Goal: Obtain resource: Download file/media

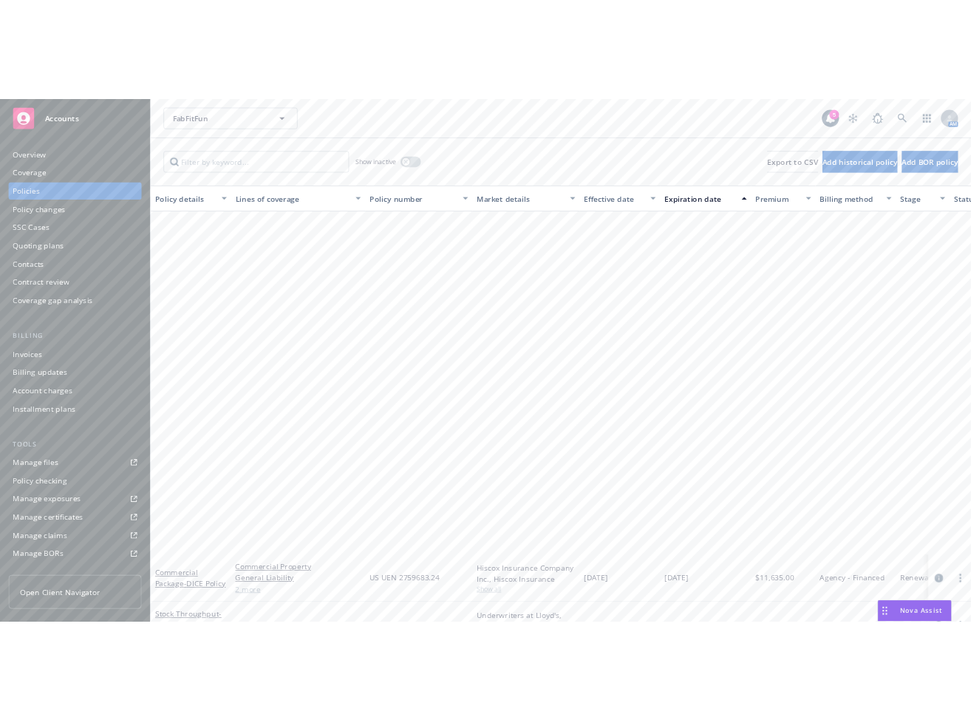
scroll to position [563, 229]
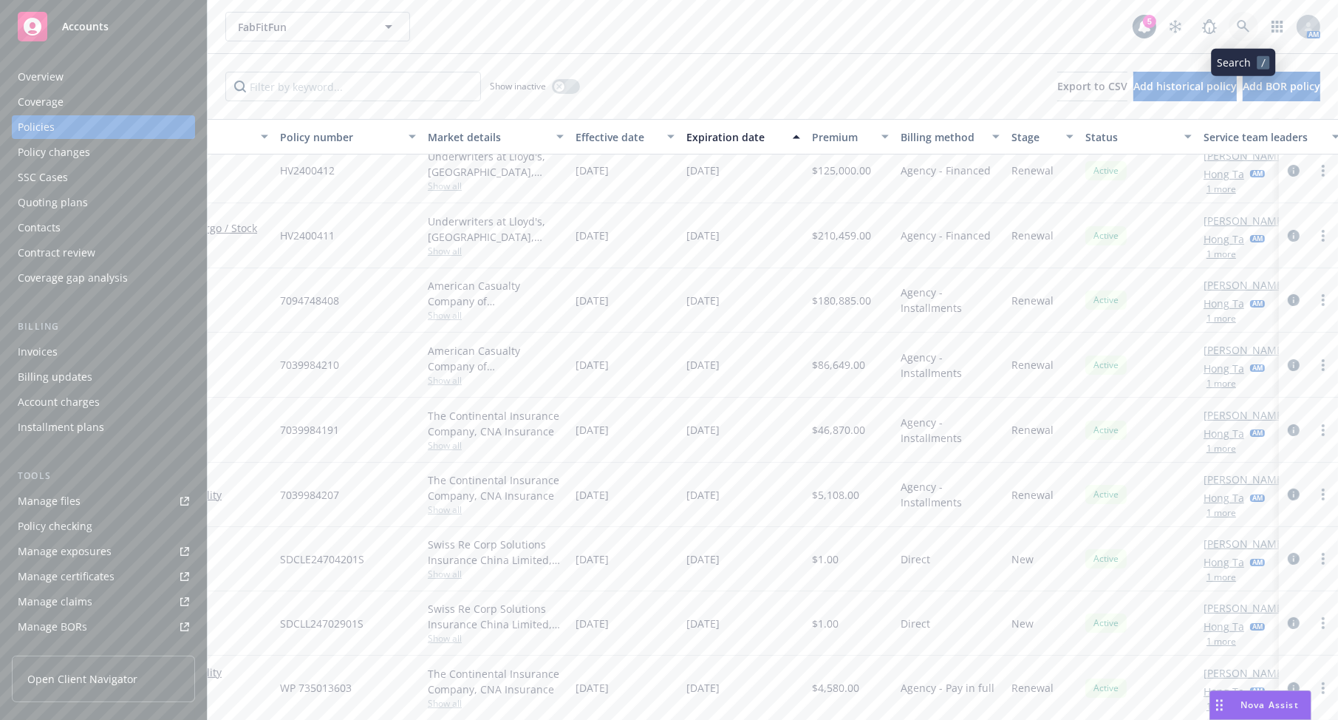
click at [1245, 25] on icon at bounding box center [1243, 26] width 13 height 13
click at [72, 500] on div "Manage files" at bounding box center [49, 501] width 63 height 24
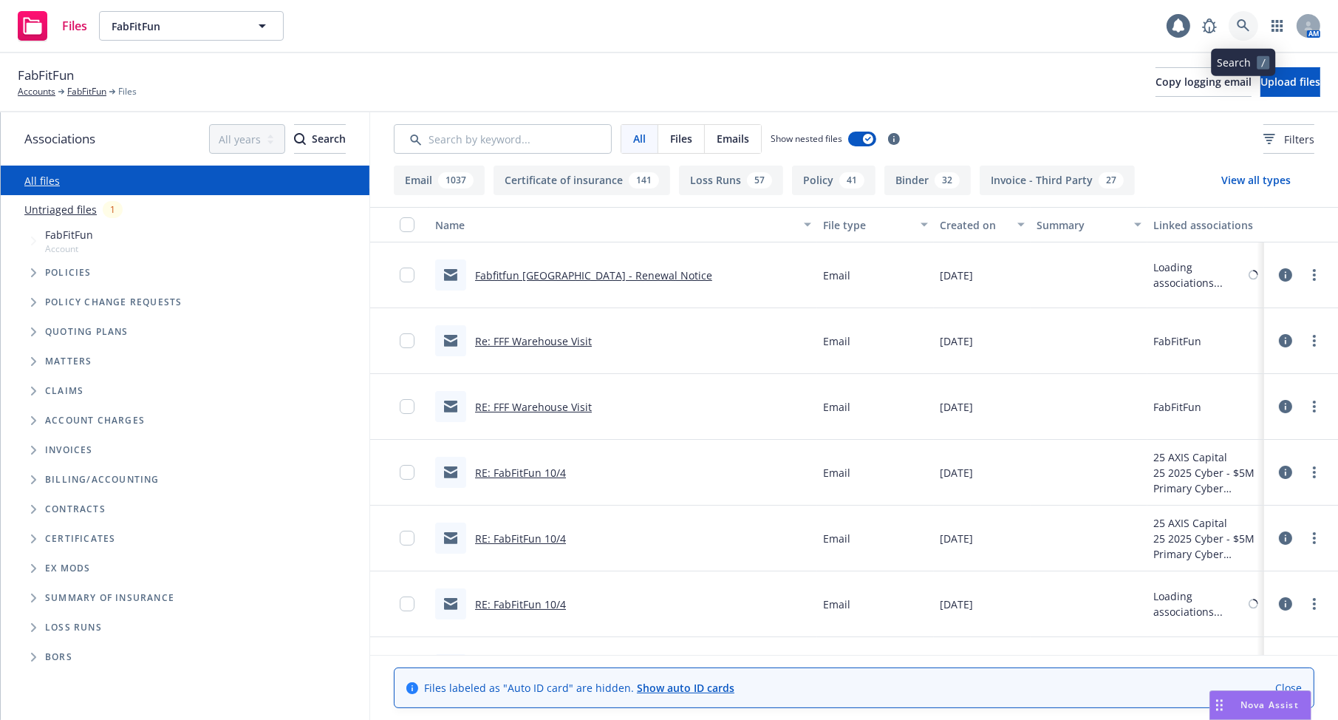
click at [1244, 36] on link at bounding box center [1244, 26] width 30 height 30
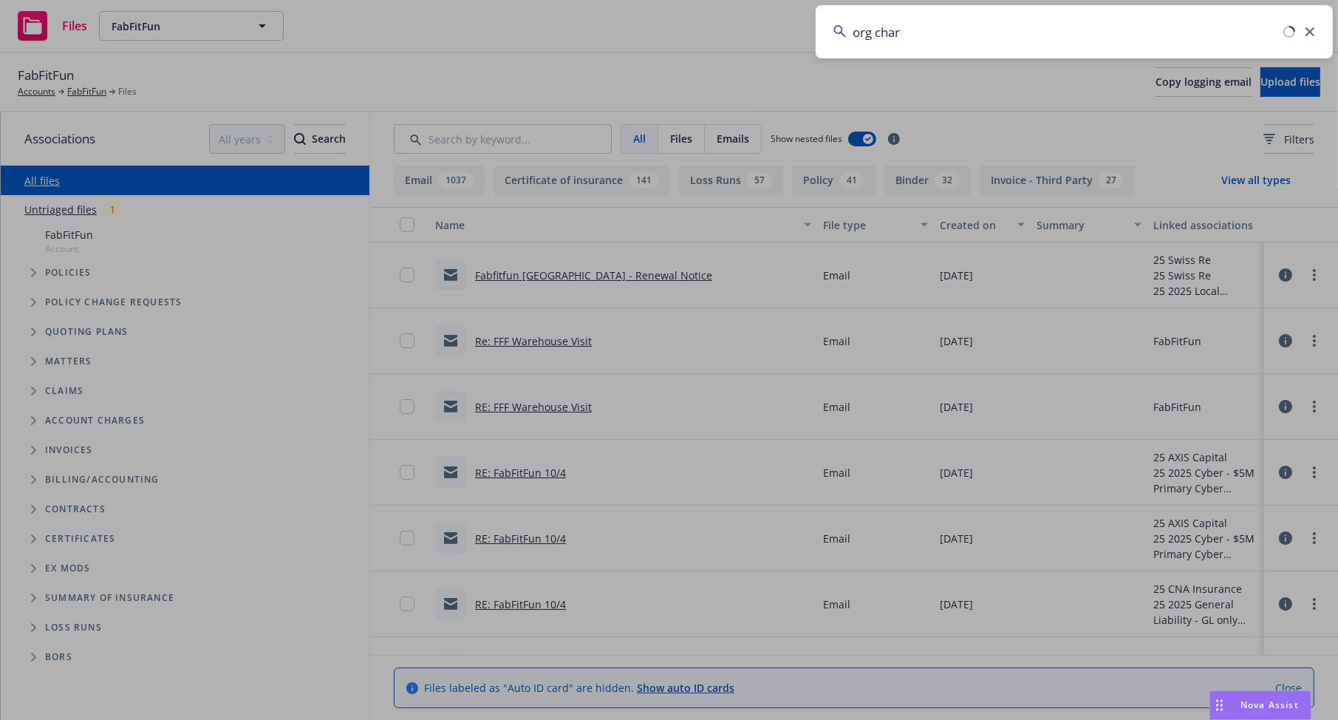
type input "org chart"
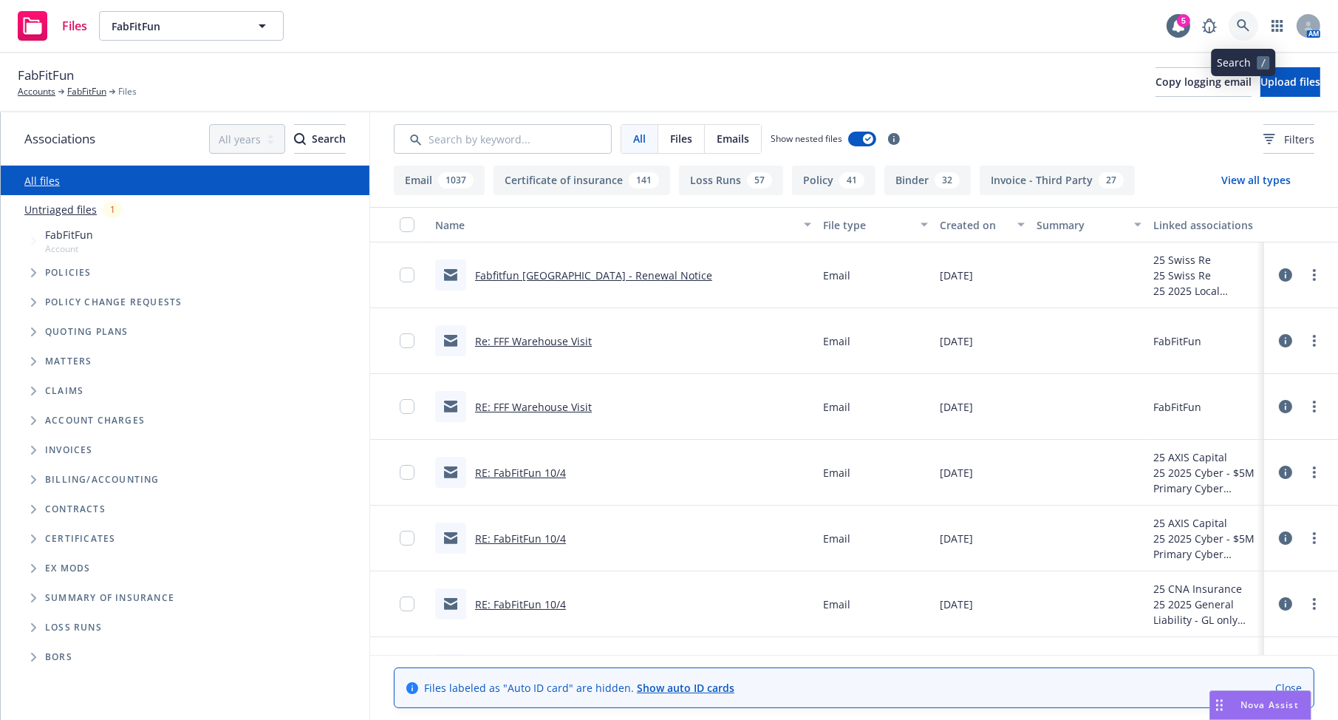
click at [1242, 17] on link at bounding box center [1244, 26] width 30 height 30
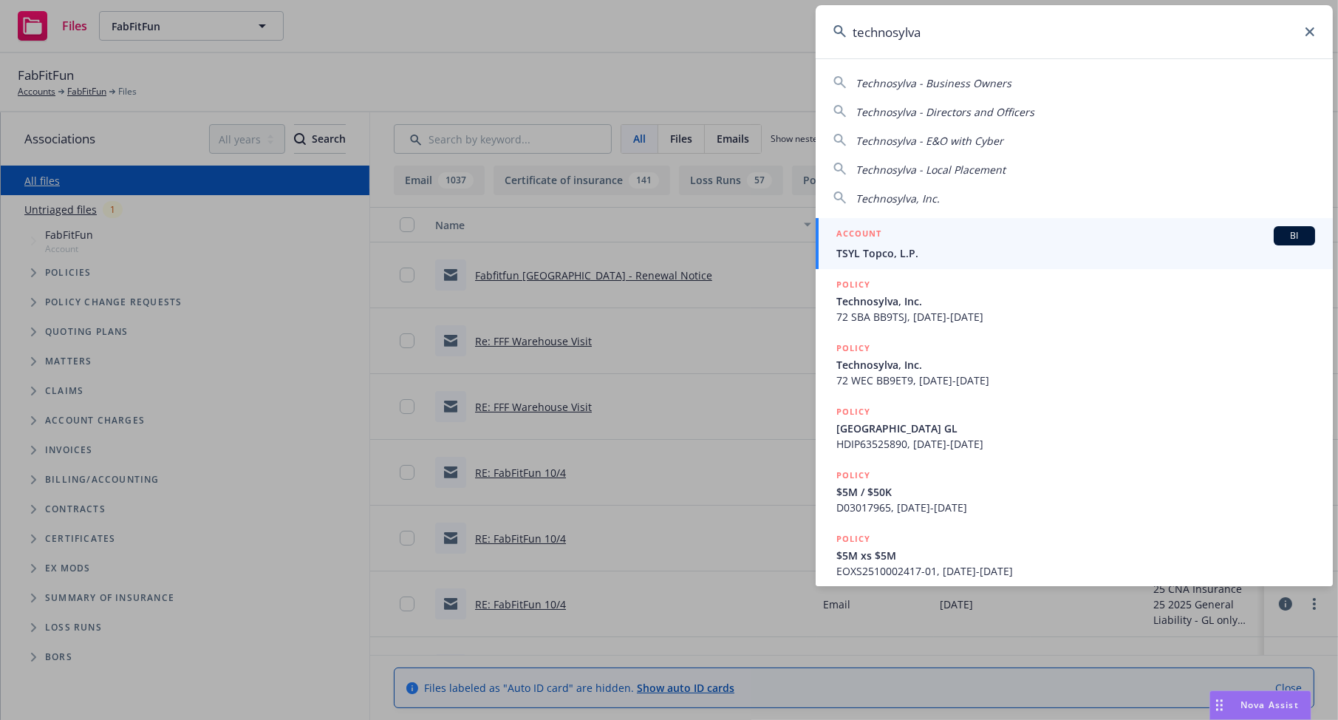
type input "technosylva"
click at [1107, 241] on div "ACCOUNT BI" at bounding box center [1076, 235] width 479 height 19
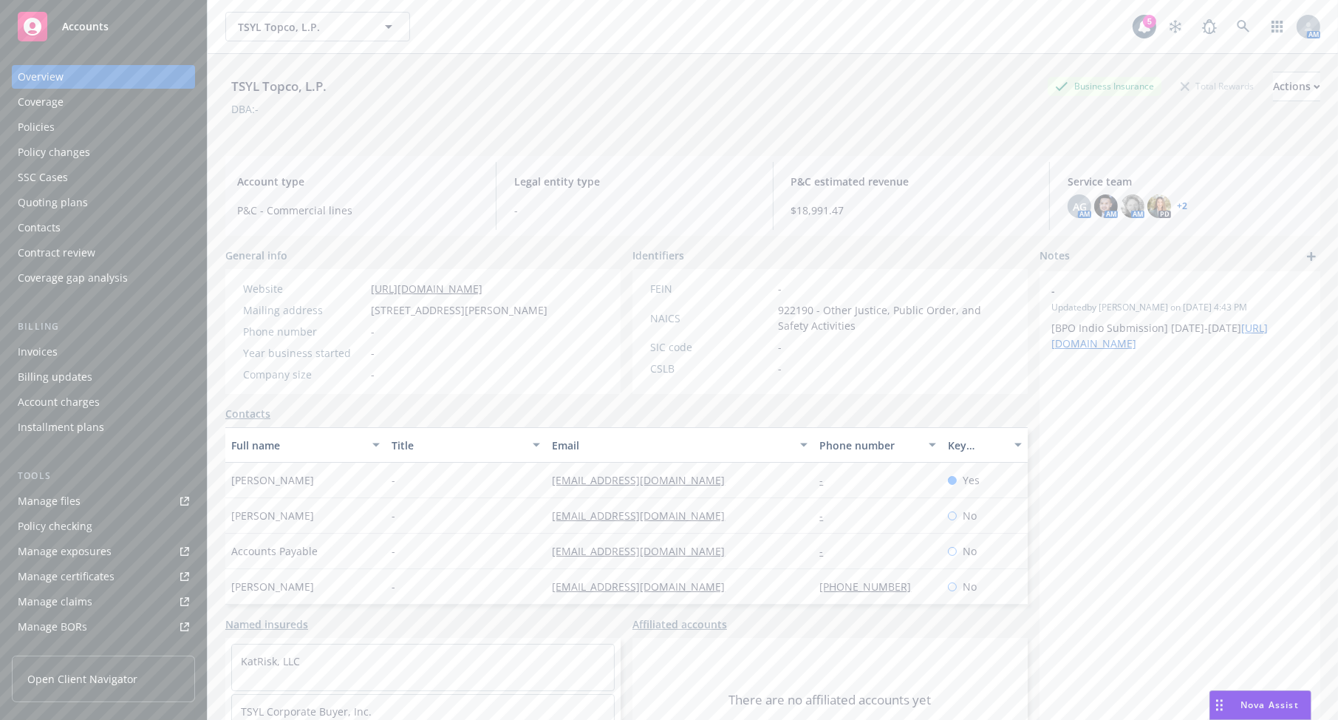
click at [76, 509] on div "Manage files" at bounding box center [49, 501] width 63 height 24
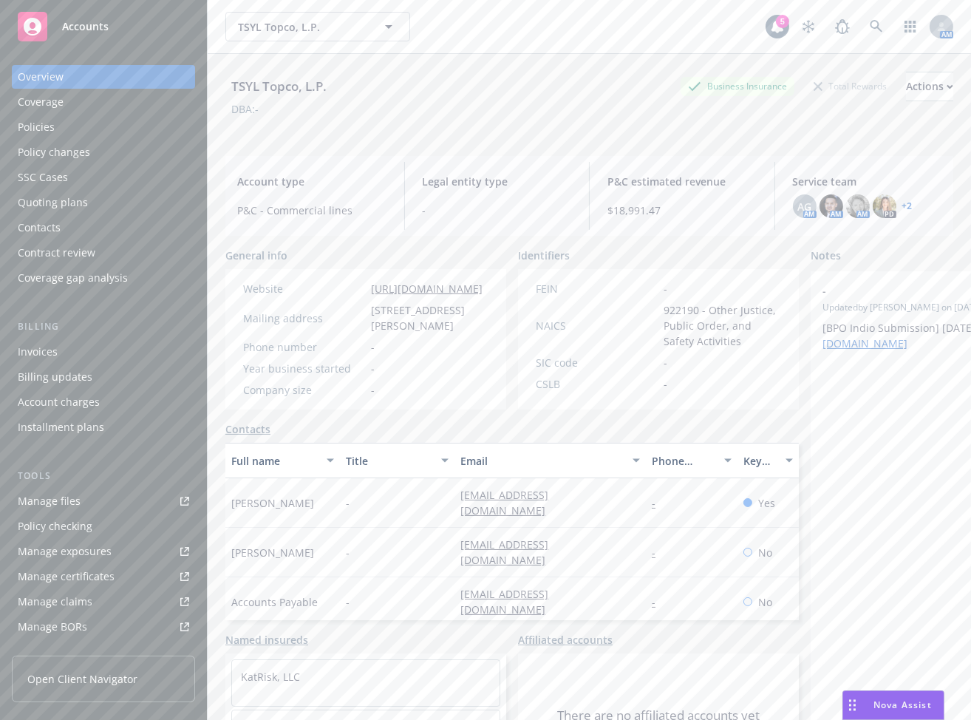
click at [109, 118] on div "Policies" at bounding box center [103, 127] width 171 height 24
click at [95, 126] on div "Policies" at bounding box center [103, 127] width 171 height 24
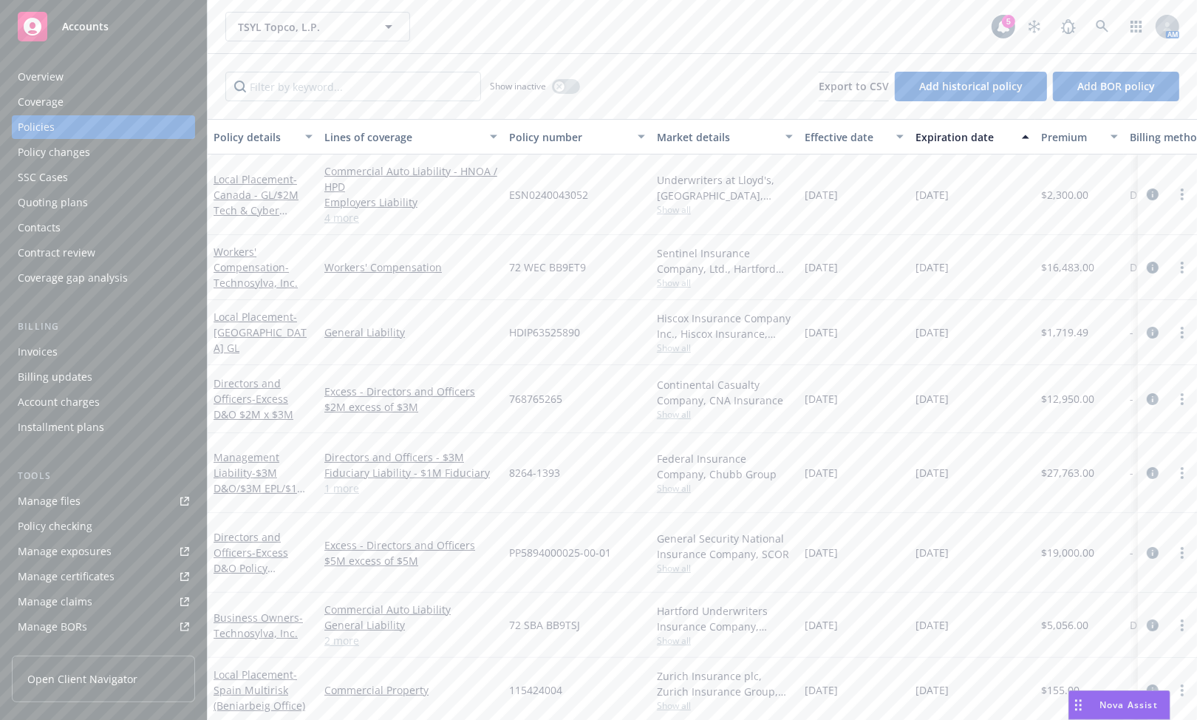
click at [694, 106] on div "Show inactive Export to CSV Add historical policy Add BOR policy" at bounding box center [703, 86] width 990 height 65
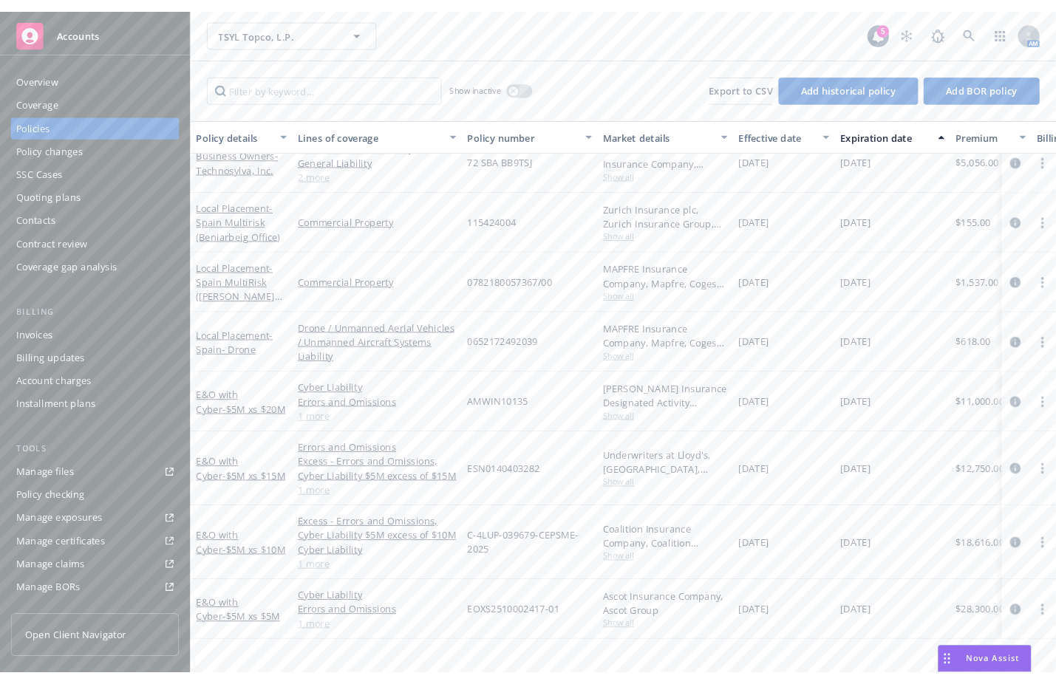
scroll to position [144, 0]
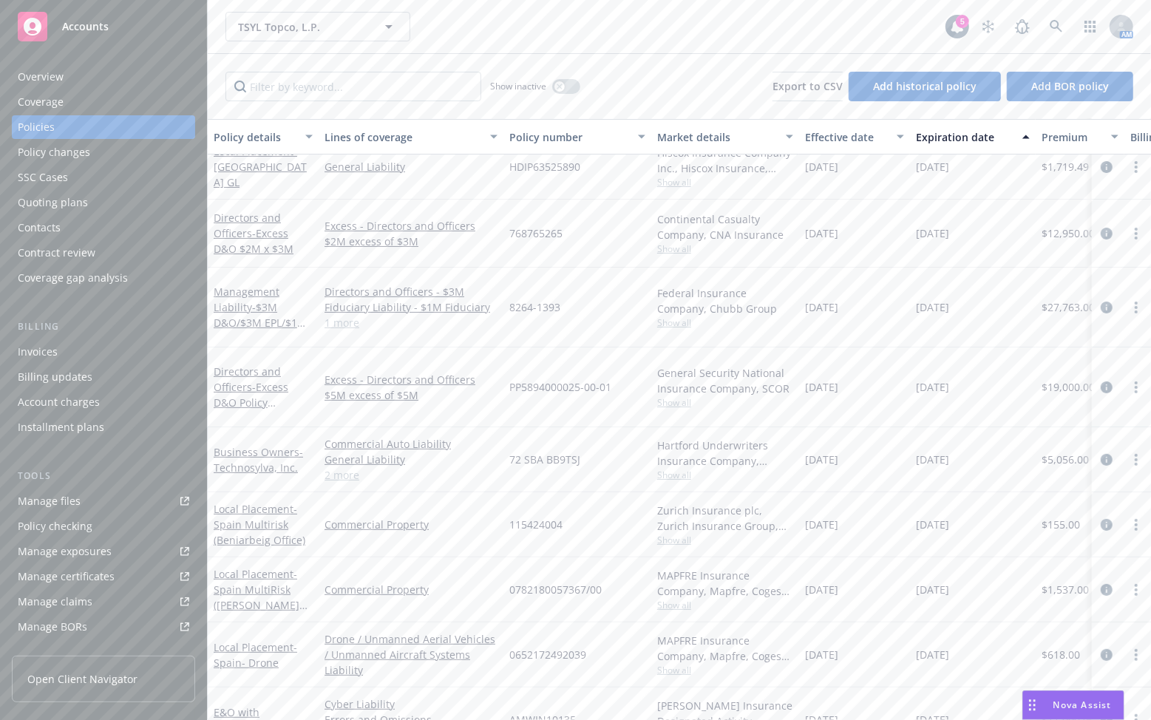
click at [89, 497] on link "Manage files" at bounding box center [103, 501] width 183 height 24
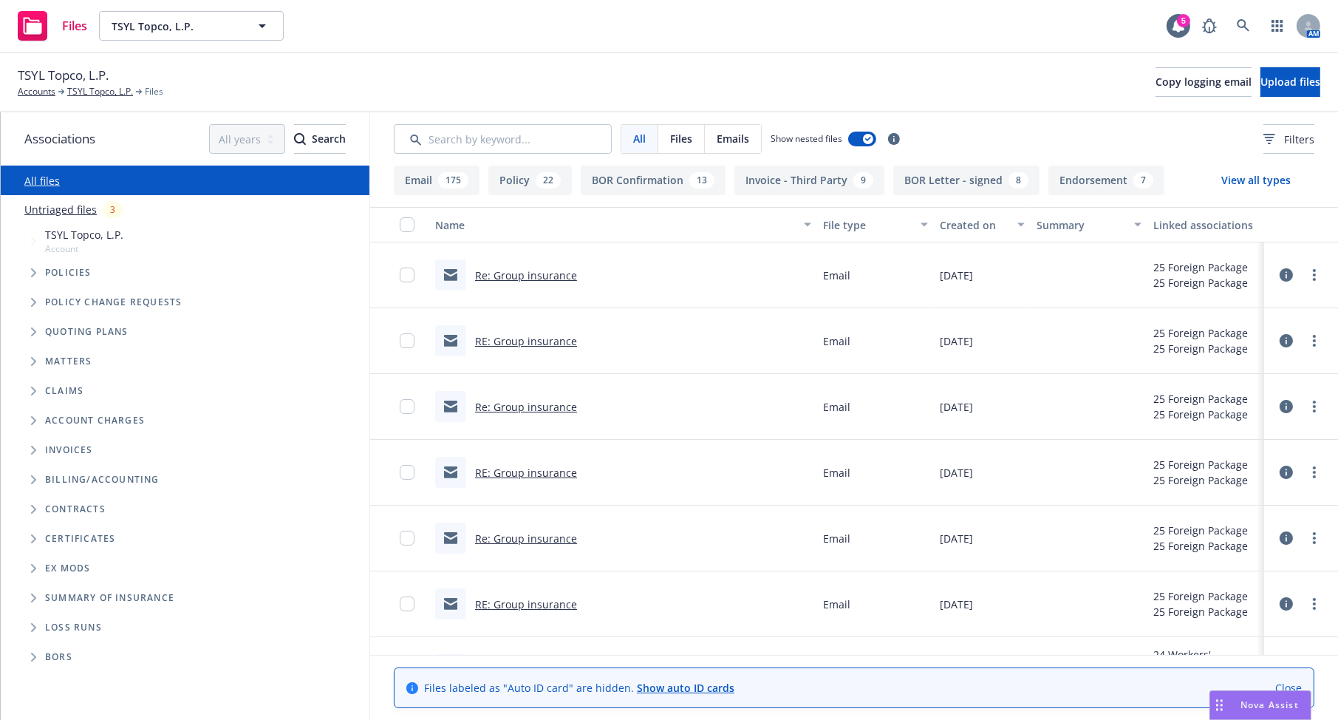
click at [562, 124] on div at bounding box center [503, 139] width 218 height 30
click at [553, 133] on input "Search by keyword..." at bounding box center [503, 139] width 218 height 30
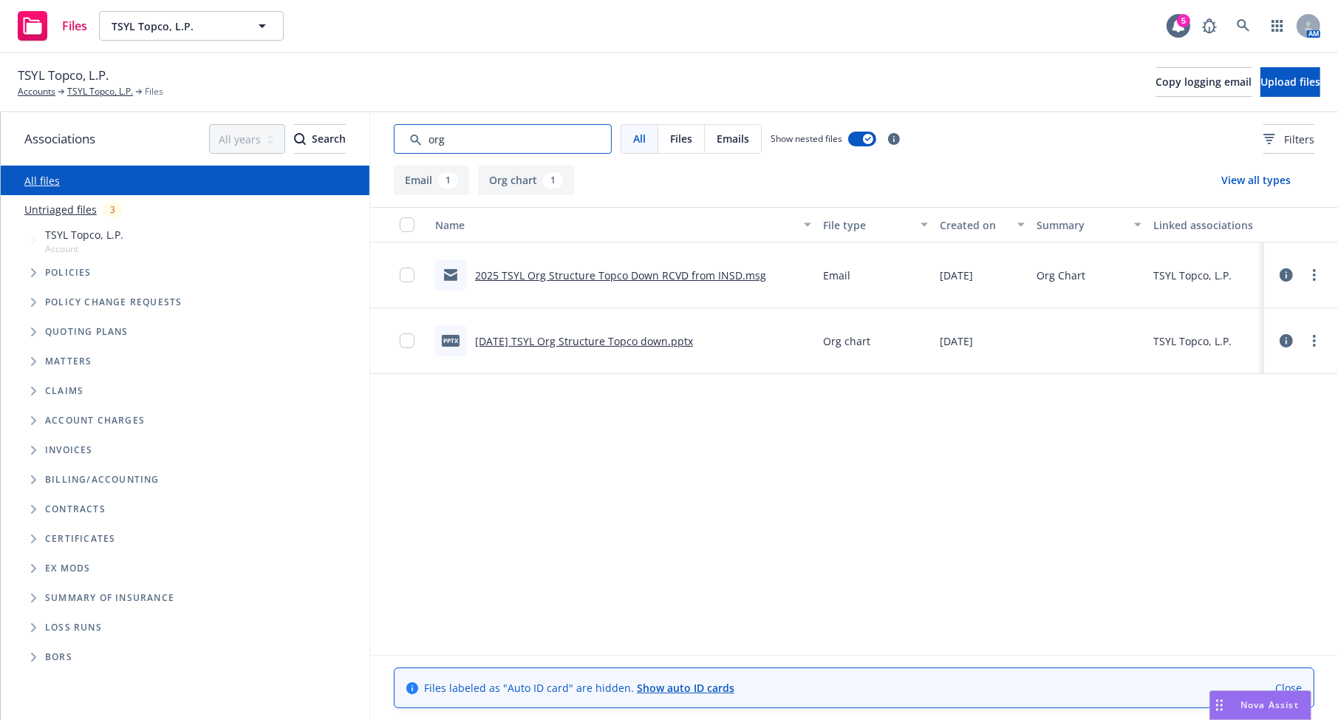
type input "org"
click at [672, 346] on link "[DATE] TSYL Org Structure Topco down.pptx" at bounding box center [584, 341] width 218 height 14
click at [850, 474] on div "Name File type Created on Summary Linked associations 2025 TSYL Org Structure T…" at bounding box center [854, 431] width 968 height 448
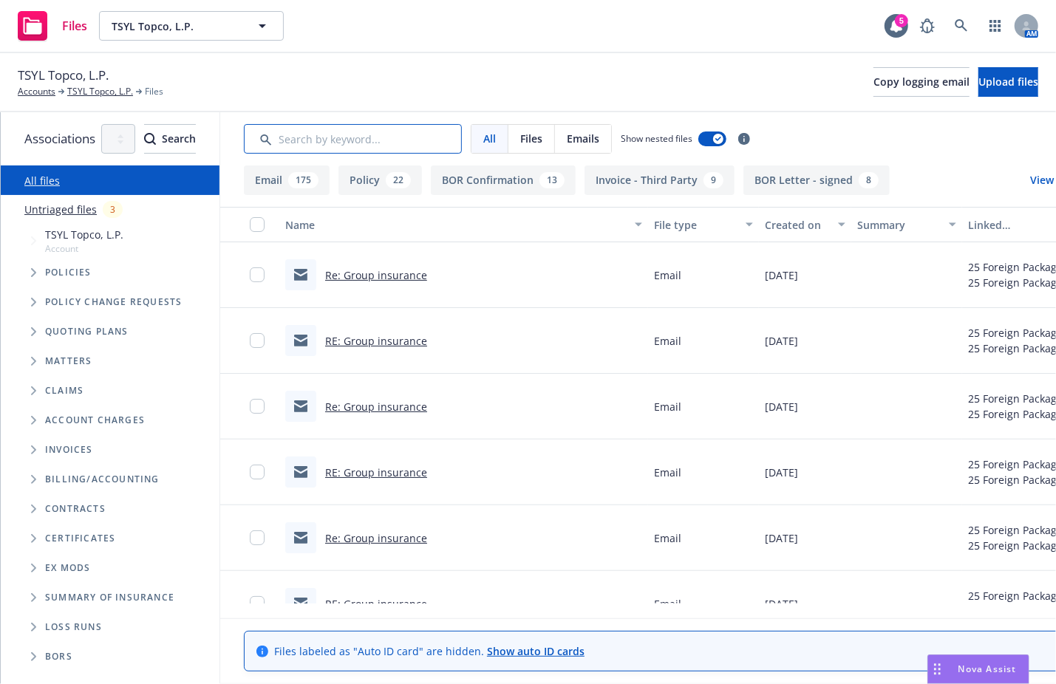
click at [462, 147] on input "Search by keyword..." at bounding box center [353, 139] width 218 height 30
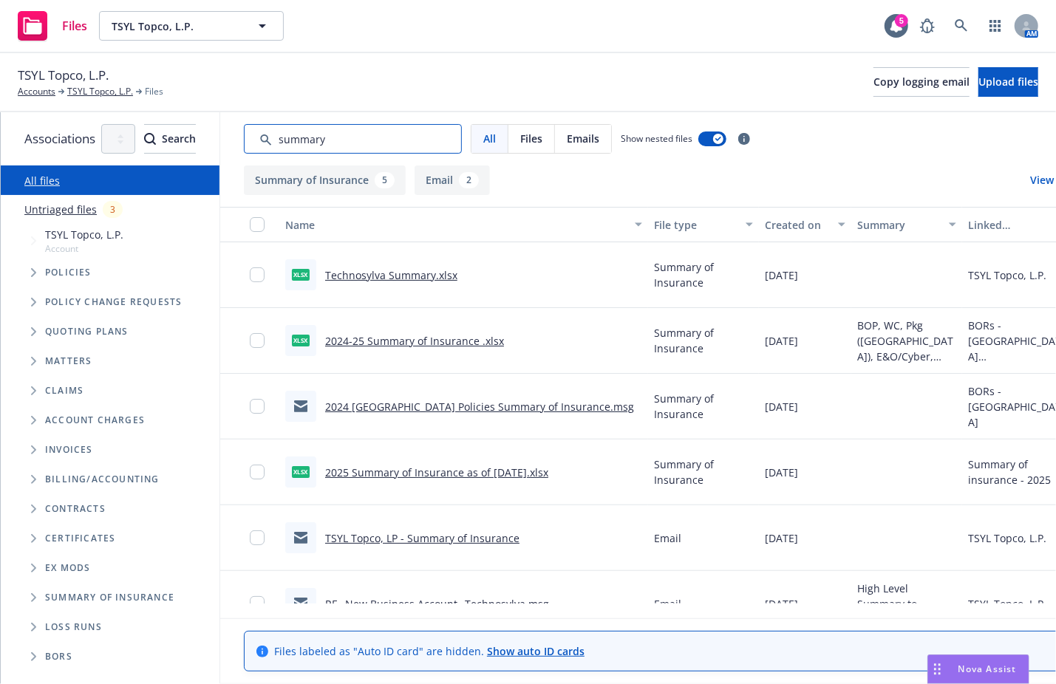
type input "summary"
click at [265, 273] on input "checkbox" at bounding box center [257, 275] width 15 height 15
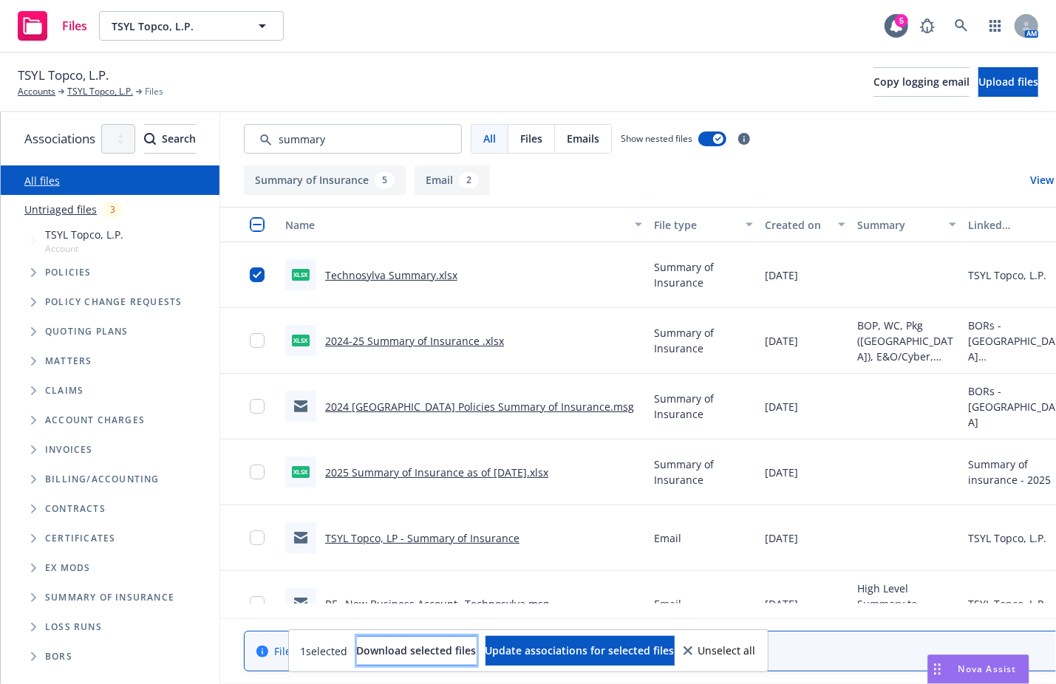
click at [432, 657] on span "Download selected files" at bounding box center [417, 651] width 120 height 14
click at [548, 474] on link "2025 Summary of Insurance as of [DATE].xlsx" at bounding box center [436, 473] width 223 height 14
drag, startPoint x: 334, startPoint y: 55, endPoint x: 386, endPoint y: 1, distance: 75.8
click at [334, 55] on div "TSYL Topco, L.P. Accounts TSYL Topco, L.P. Files Copy logging email Upload files" at bounding box center [528, 82] width 1056 height 59
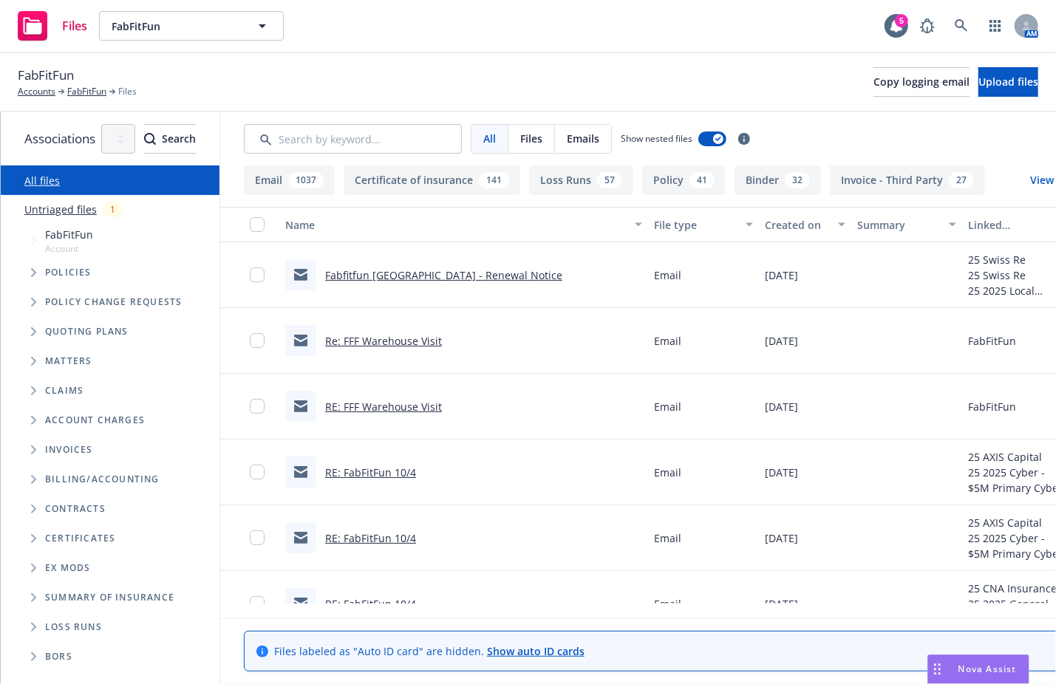
scroll to position [1, 0]
click at [26, 539] on span "Folder Tree Example" at bounding box center [33, 539] width 24 height 24
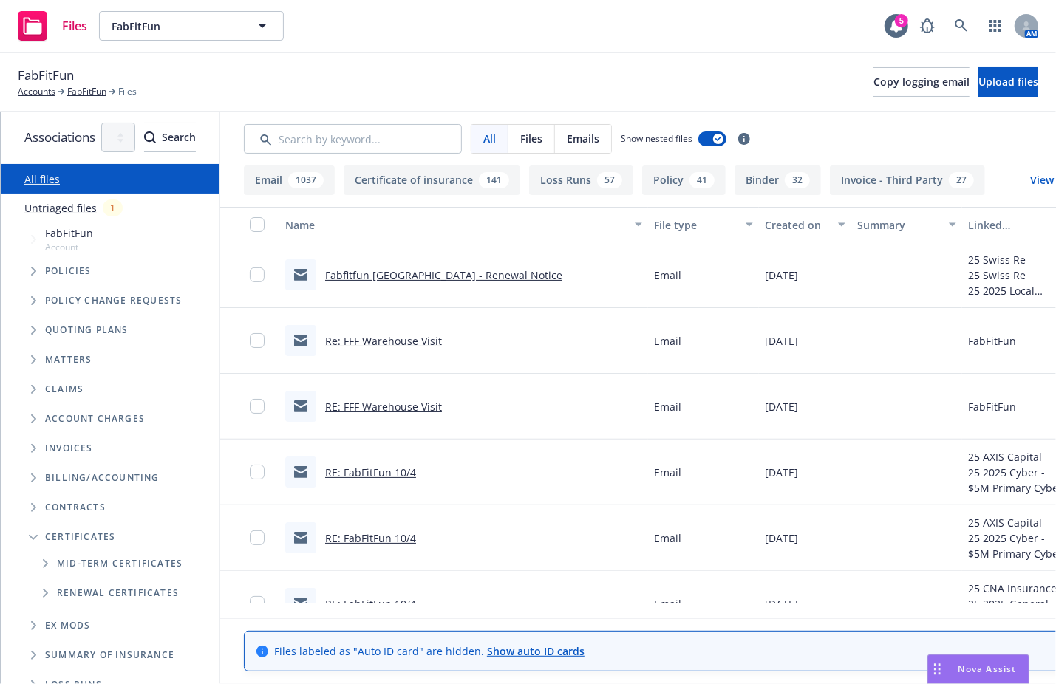
click at [41, 562] on span "Folder Tree Example" at bounding box center [45, 564] width 24 height 24
click at [30, 512] on span "Folder Tree Example" at bounding box center [33, 508] width 24 height 24
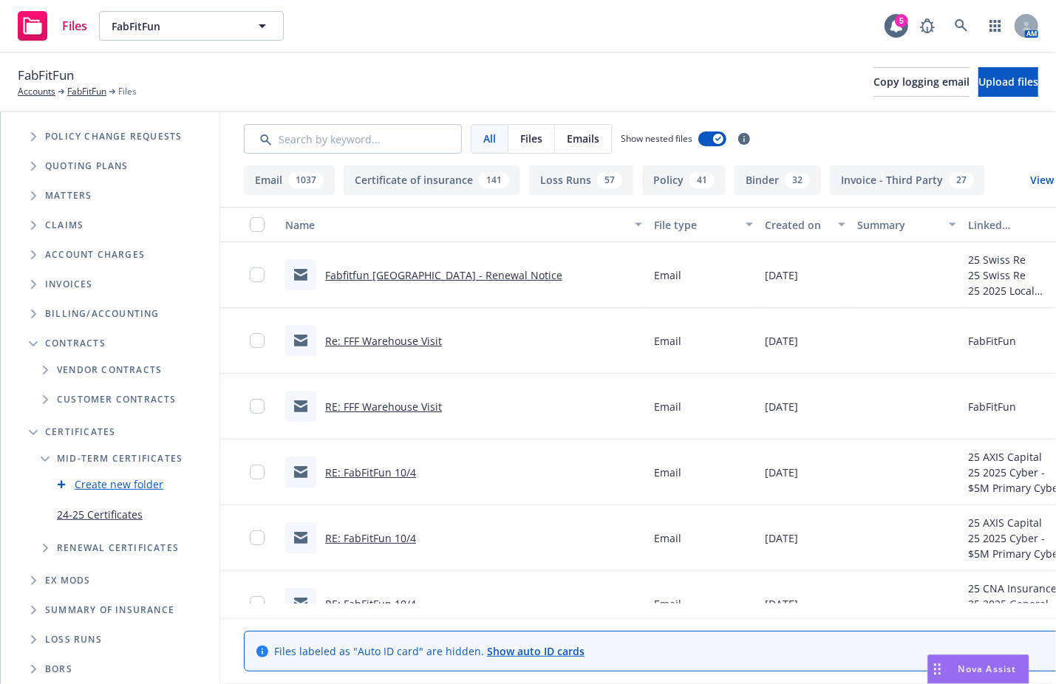
click at [45, 395] on icon "Folder Tree Example" at bounding box center [45, 399] width 5 height 9
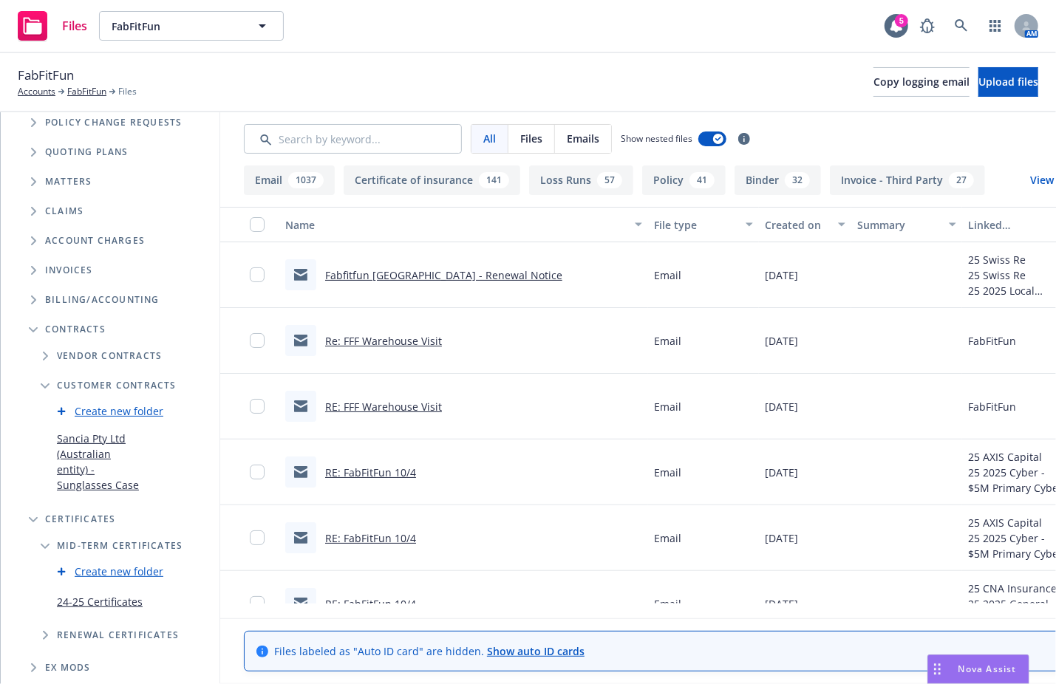
click at [43, 353] on icon "Folder Tree Example" at bounding box center [46, 356] width 6 height 9
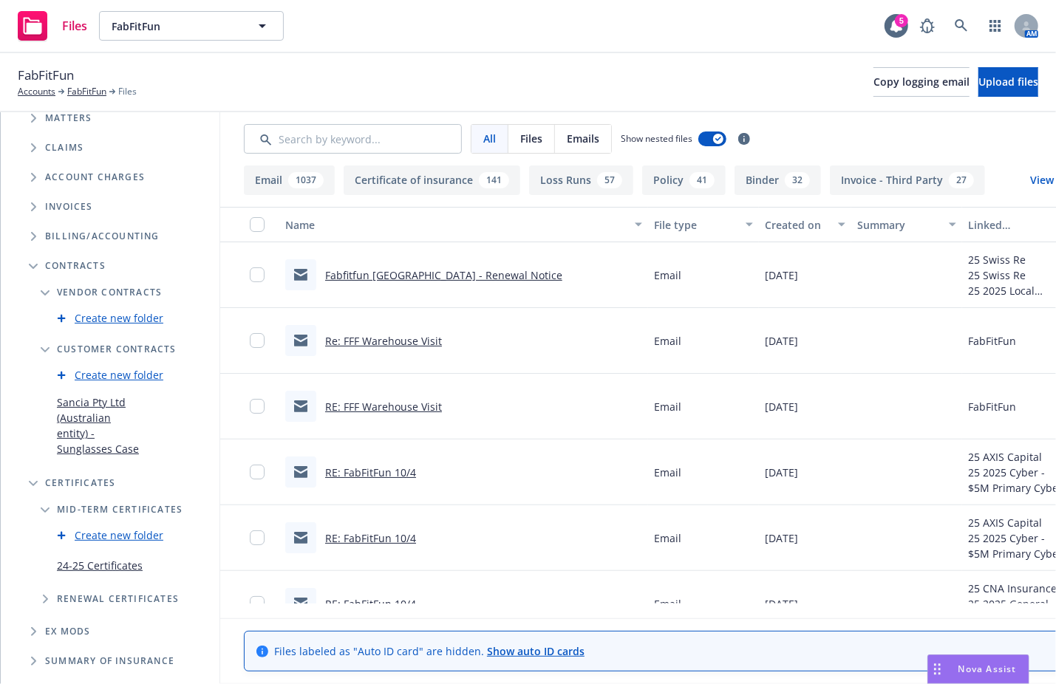
scroll to position [277, 0]
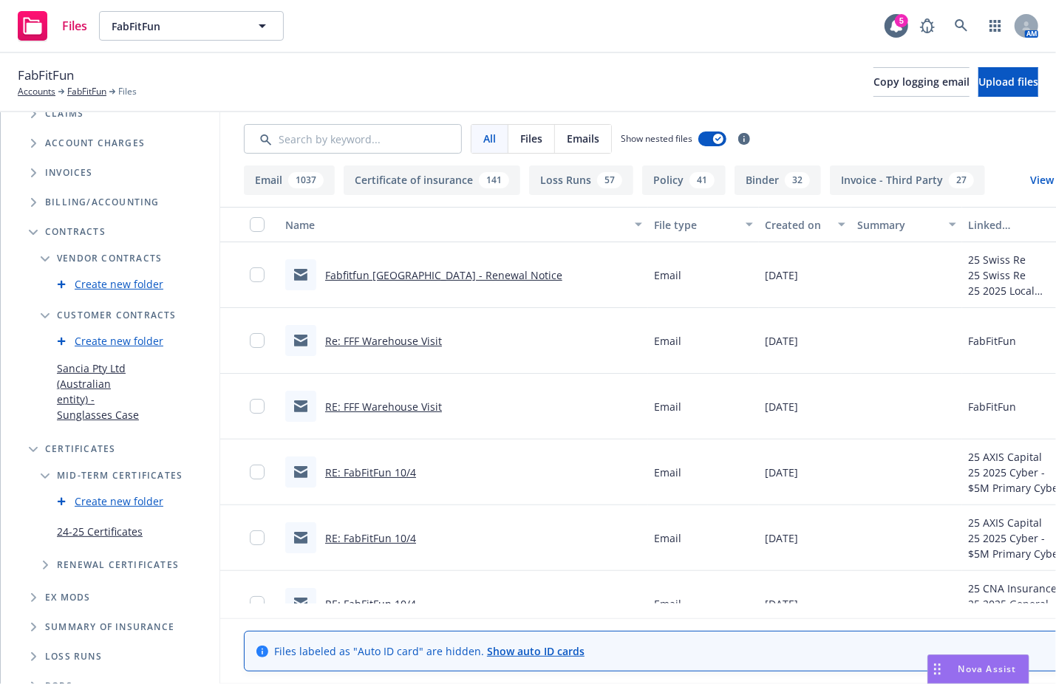
click at [47, 561] on icon "Folder Tree Example" at bounding box center [46, 565] width 6 height 9
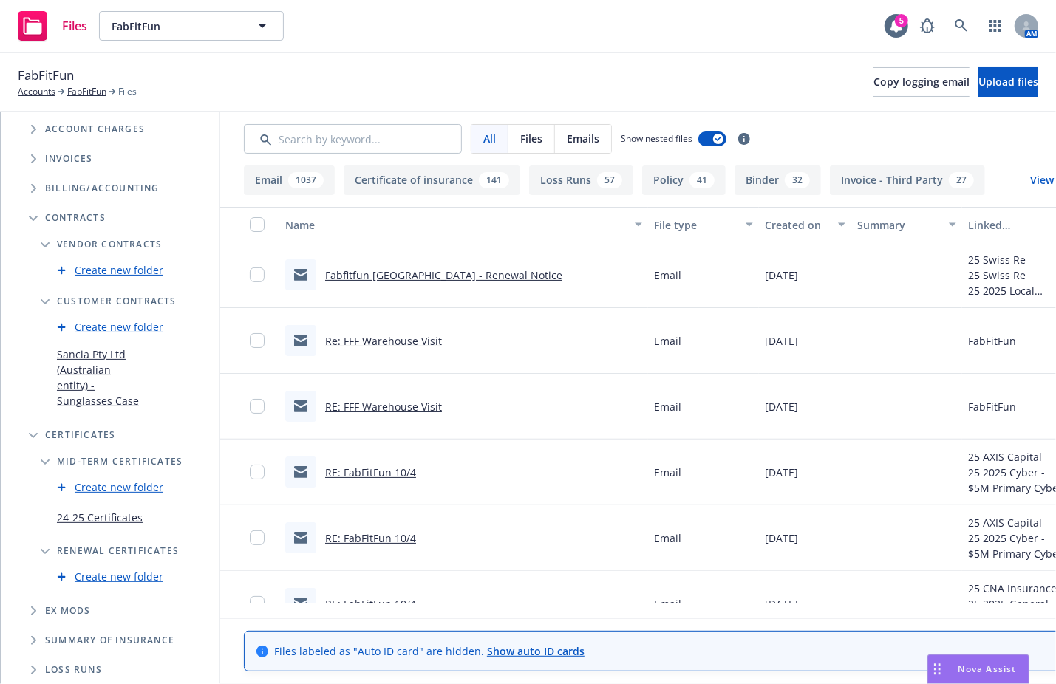
scroll to position [304, 0]
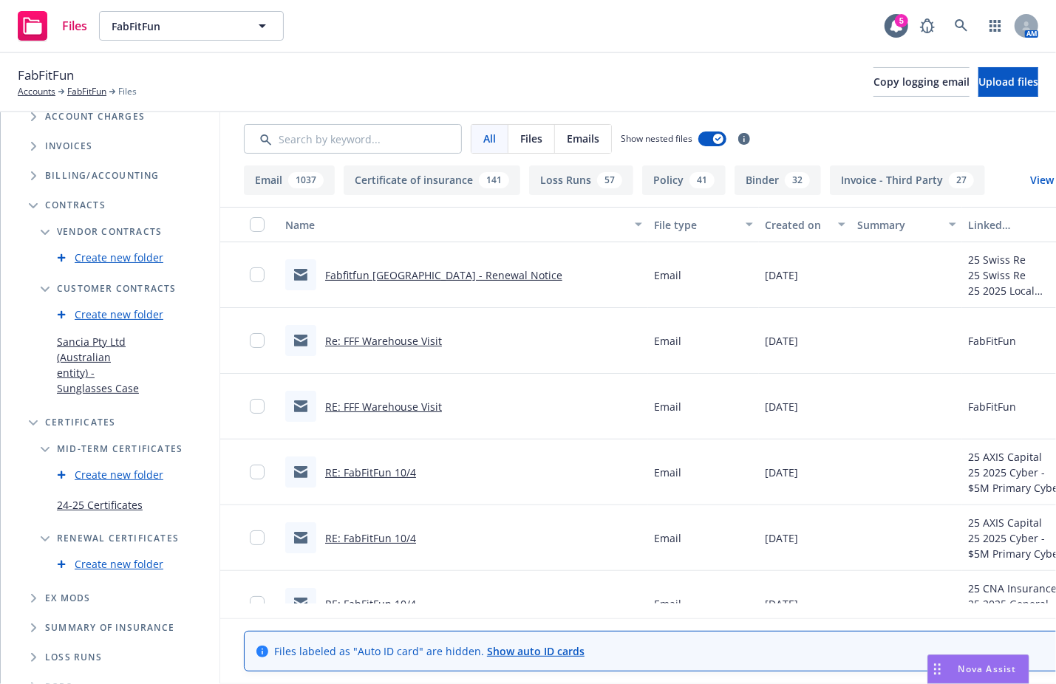
click at [126, 497] on link "24-25 Certificates" at bounding box center [100, 505] width 86 height 16
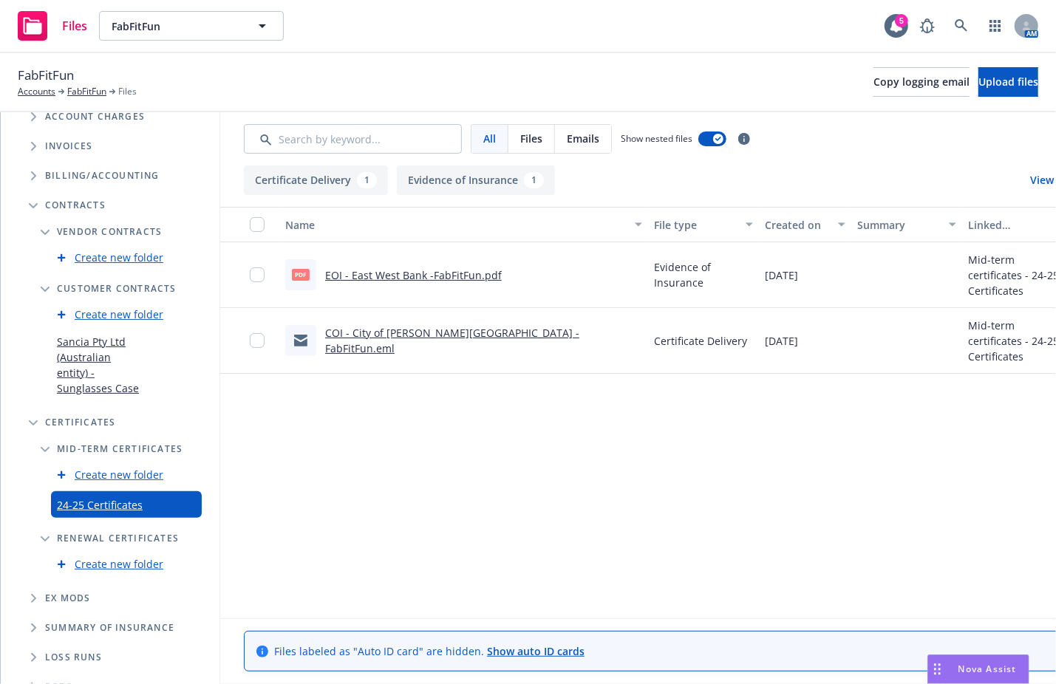
click at [143, 336] on link "Sancia Pty Ltd (Australian entity) - Sunglasses Case" at bounding box center [100, 365] width 86 height 62
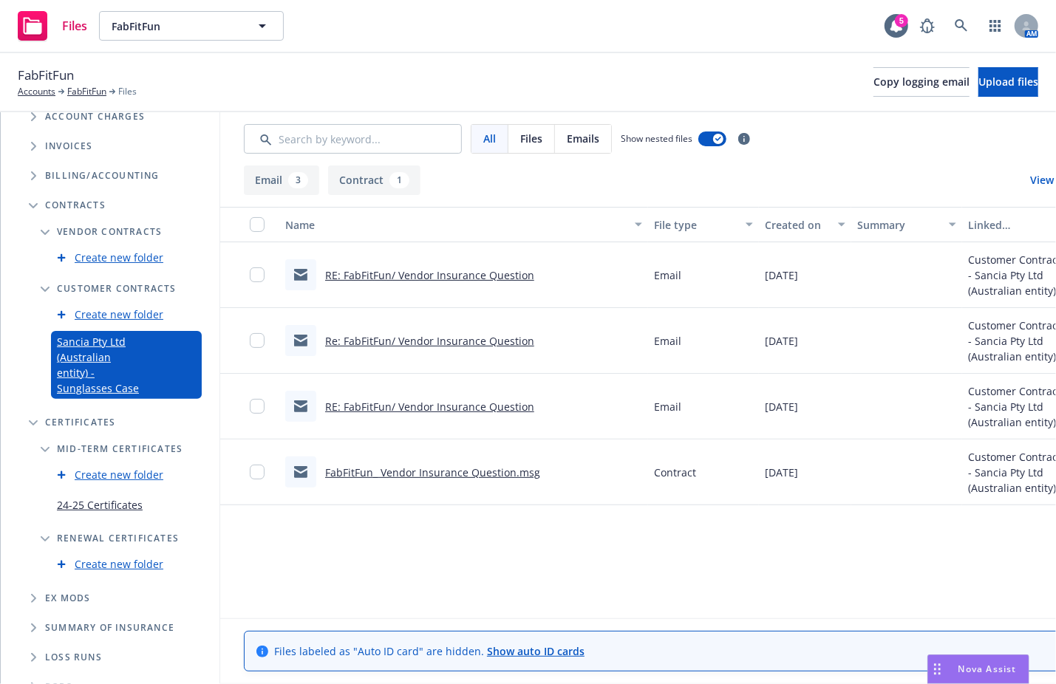
click at [488, 467] on link "FabFitFun_ Vendor Insurance Question.msg" at bounding box center [432, 473] width 215 height 14
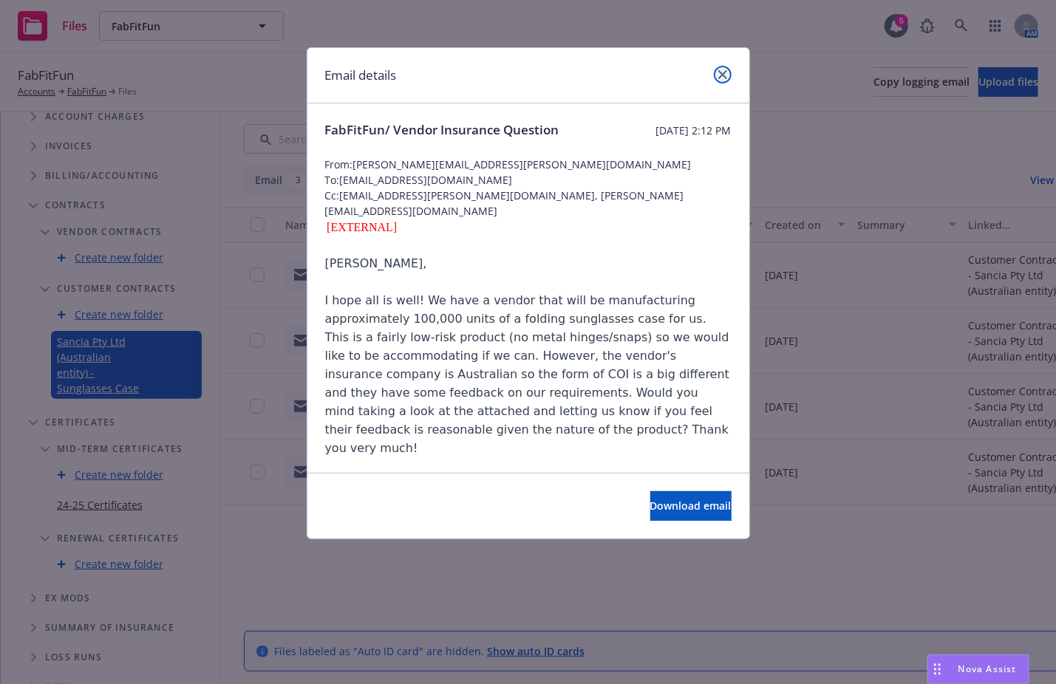
click at [723, 69] on link "close" at bounding box center [723, 75] width 18 height 18
